Goal: Information Seeking & Learning: Check status

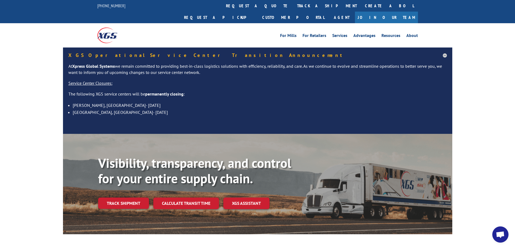
click at [126, 198] on link "Track shipment" at bounding box center [123, 203] width 51 height 11
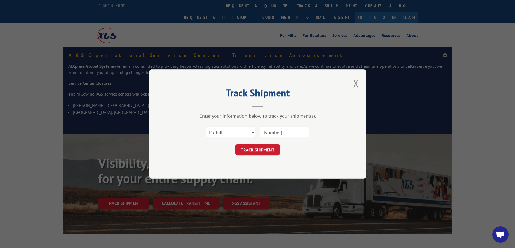
click at [266, 129] on input at bounding box center [284, 132] width 50 height 11
paste input "17401792"
type input "17401792"
click at [266, 149] on button "TRACK SHIPMENT" at bounding box center [257, 149] width 44 height 11
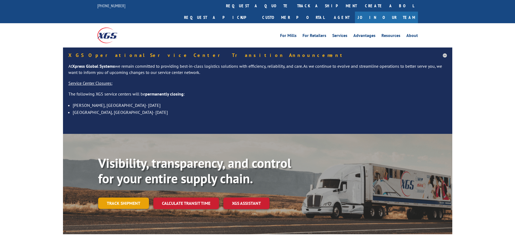
click at [136, 198] on link "Track shipment" at bounding box center [123, 203] width 51 height 11
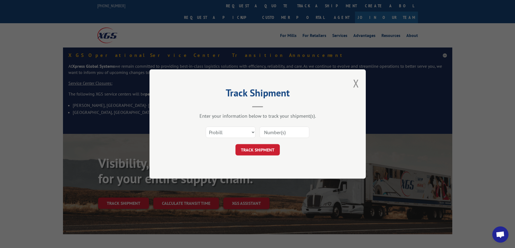
click at [266, 133] on input at bounding box center [284, 132] width 50 height 11
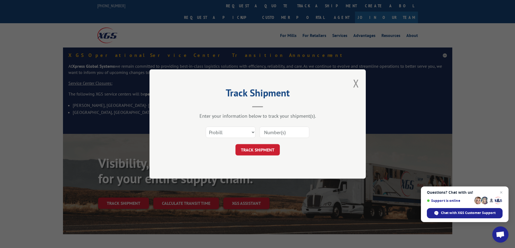
paste input "17401792"
type input "17401792"
click at [260, 148] on button "TRACK SHIPMENT" at bounding box center [257, 149] width 44 height 11
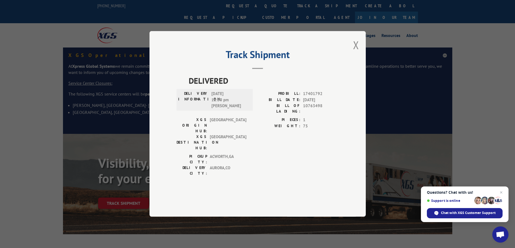
drag, startPoint x: 236, startPoint y: 110, endPoint x: 211, endPoint y: 110, distance: 24.6
click at [211, 109] on span "08/20/2025 12:00 pm JODD SEIFFERT" at bounding box center [229, 100] width 36 height 18
click at [318, 69] on header "Track Shipment" at bounding box center [257, 60] width 162 height 18
click at [311, 97] on span "17401792" at bounding box center [321, 94] width 36 height 6
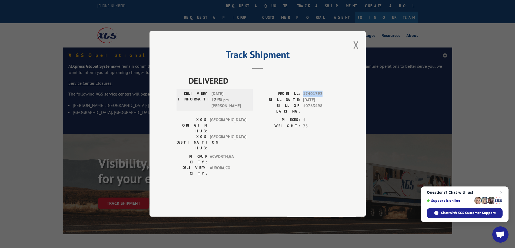
click at [326, 97] on span "17401792" at bounding box center [321, 94] width 36 height 6
drag, startPoint x: 321, startPoint y: 109, endPoint x: 285, endPoint y: 108, distance: 35.7
click at [285, 97] on div "PROBILL: 17401792" at bounding box center [297, 94] width 81 height 6
copy div "PROBILL: 17401792"
